Goal: Information Seeking & Learning: Learn about a topic

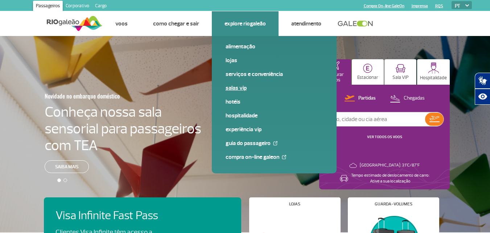
click at [235, 86] on link "Salas VIP" at bounding box center [274, 88] width 97 height 8
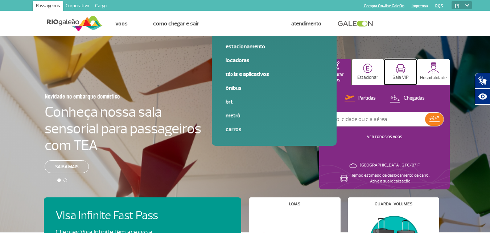
click at [403, 68] on img at bounding box center [401, 68] width 10 height 9
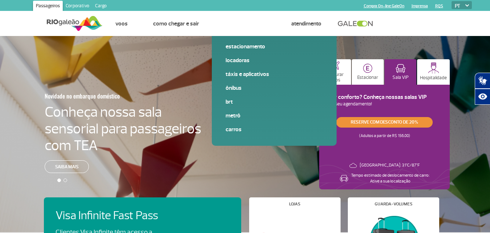
click at [372, 122] on link "Reserve com desconto de 20%" at bounding box center [385, 122] width 97 height 11
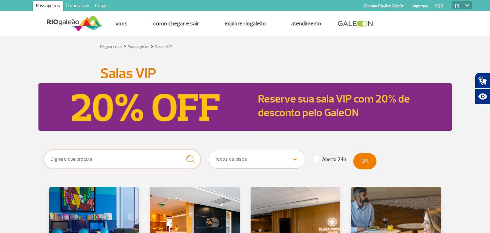
click at [115, 162] on input "text" at bounding box center [122, 159] width 157 height 19
type input "latam"
click at [181, 150] on button "submit" at bounding box center [191, 159] width 20 height 19
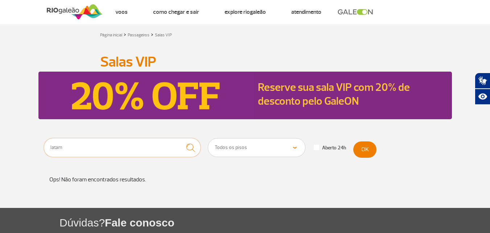
scroll to position [36, 0]
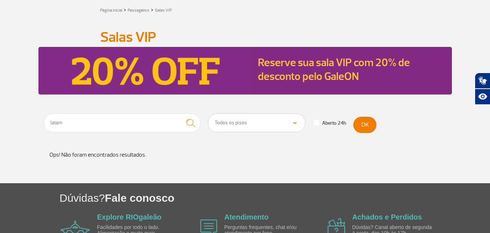
click at [283, 121] on select "Todos os pisos Área Pública (antes do Raio-X) Desembarque Área Pública Desembar…" at bounding box center [256, 123] width 97 height 18
select select "92"
click at [208, 114] on select "Todos os pisos Área Pública (antes do Raio-X) Desembarque Área Pública Desembar…" at bounding box center [256, 123] width 97 height 18
click at [148, 124] on input "latam" at bounding box center [122, 122] width 157 height 19
drag, startPoint x: 139, startPoint y: 126, endPoint x: 0, endPoint y: 127, distance: 139.0
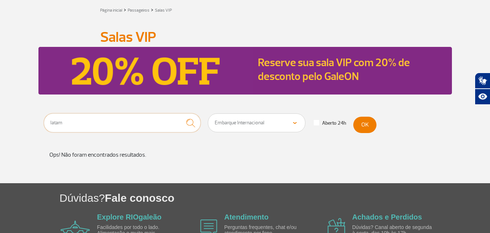
click at [0, 127] on section "latam Todos os pisos Área Pública (antes do Raio-X) Desembarque Área Pública De…" at bounding box center [245, 148] width 490 height 70
click at [296, 125] on select "Todos os pisos Área Pública (antes do Raio-X) Desembarque Área Pública Desembar…" at bounding box center [256, 123] width 97 height 18
click at [208, 114] on select "Todos os pisos Área Pública (antes do Raio-X) Desembarque Área Pública Desembar…" at bounding box center [256, 123] width 97 height 18
click at [272, 115] on select "Todos os pisos Área Pública (antes do Raio-X) Desembarque Área Pública Desembar…" at bounding box center [256, 123] width 97 height 18
select select
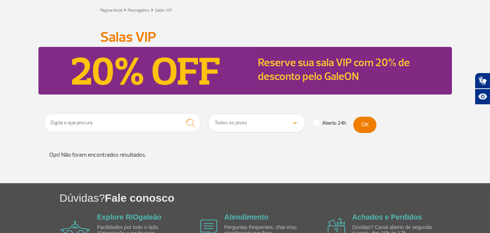
click at [208, 114] on select "Todos os pisos Área Pública (antes do Raio-X) Desembarque Área Pública Desembar…" at bounding box center [256, 123] width 97 height 18
click at [168, 128] on input "text" at bounding box center [122, 122] width 157 height 19
click at [194, 125] on img "submit" at bounding box center [191, 122] width 16 height 15
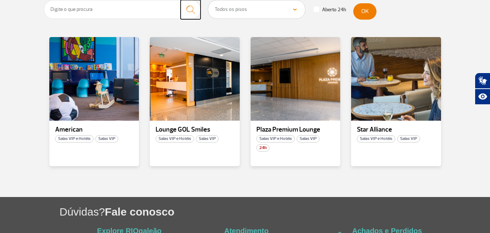
scroll to position [182, 0]
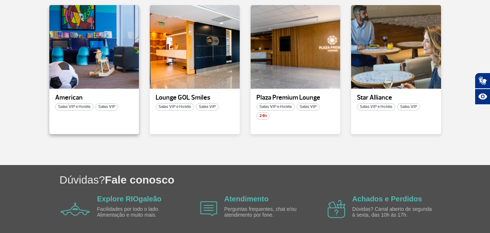
click at [112, 109] on span "Salas VIP" at bounding box center [106, 106] width 23 height 7
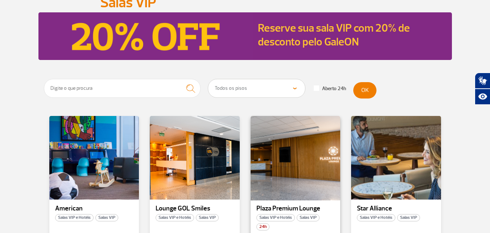
scroll to position [73, 0]
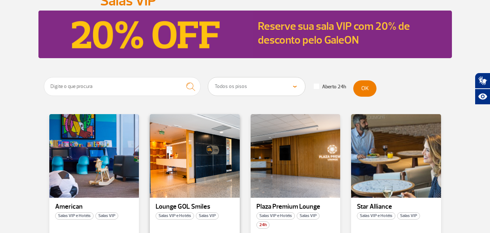
click at [202, 213] on span "Salas VIP" at bounding box center [207, 215] width 23 height 7
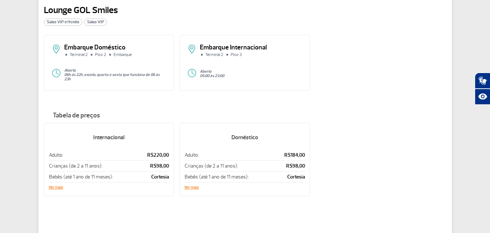
scroll to position [36, 0]
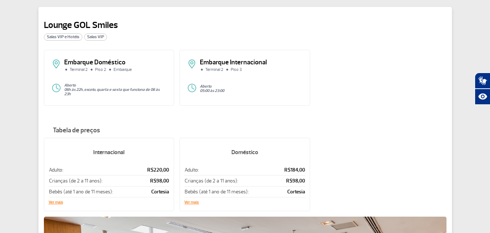
click at [92, 38] on span "Salas VIP" at bounding box center [95, 36] width 23 height 7
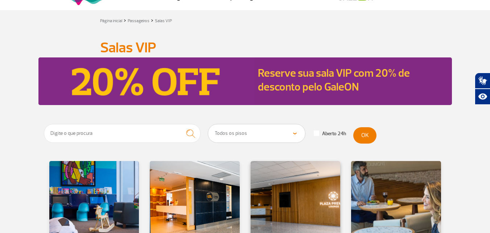
scroll to position [109, 0]
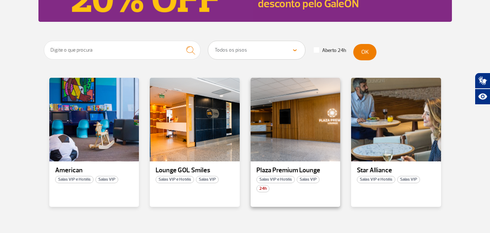
click at [306, 176] on span "Salas VIP" at bounding box center [308, 179] width 23 height 7
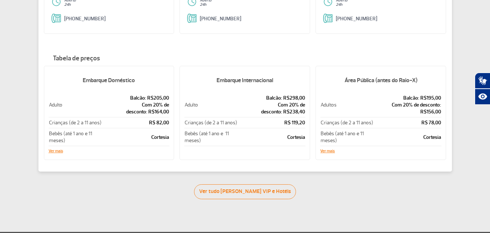
scroll to position [145, 0]
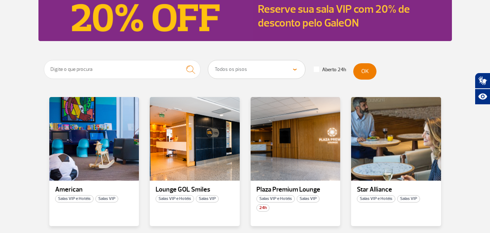
scroll to position [145, 0]
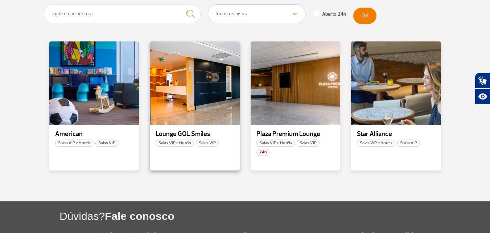
click at [208, 140] on span "Salas VIP" at bounding box center [207, 142] width 23 height 7
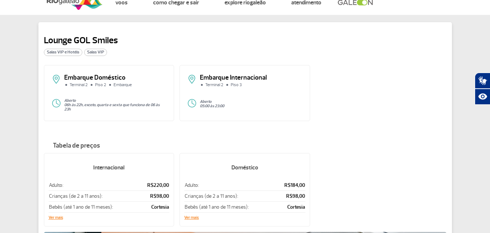
scroll to position [36, 0]
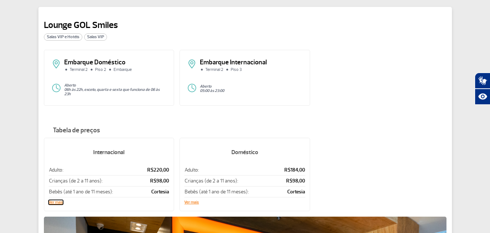
click at [53, 200] on button "Ver mais" at bounding box center [56, 202] width 15 height 4
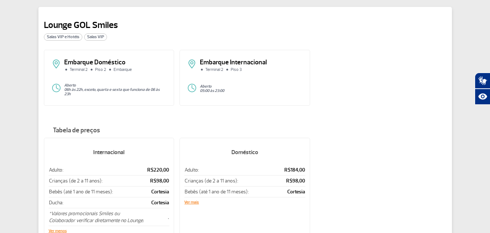
scroll to position [0, 0]
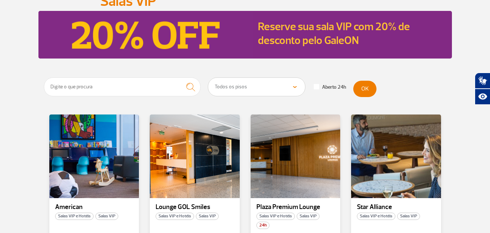
scroll to position [73, 0]
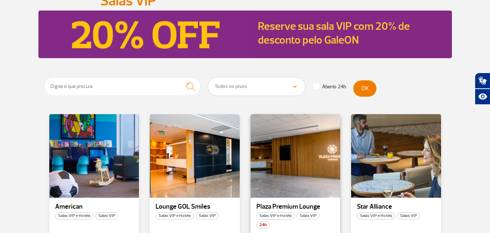
click at [303, 215] on span "Salas VIP" at bounding box center [308, 215] width 23 height 7
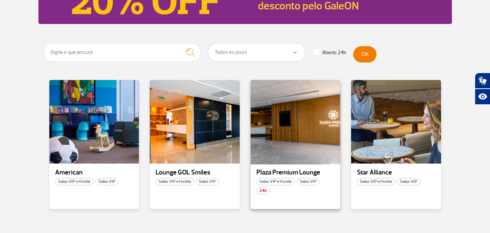
scroll to position [109, 0]
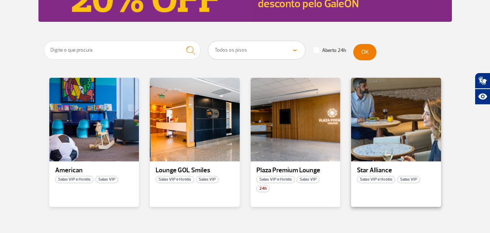
click at [403, 181] on span "Salas VIP" at bounding box center [409, 179] width 23 height 7
